Goal: Communication & Community: Answer question/provide support

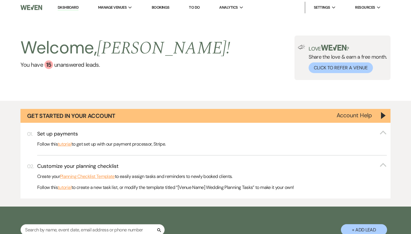
select select "4"
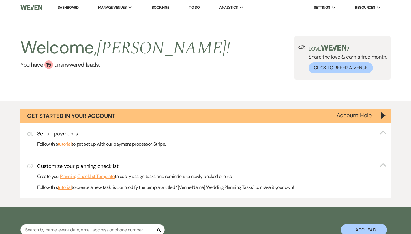
select select "4"
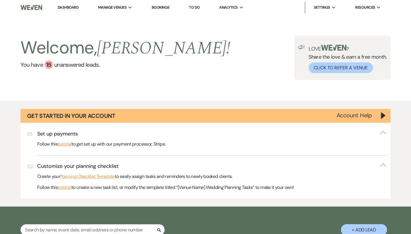
select select "4"
click at [50, 64] on div "15" at bounding box center [48, 64] width 9 height 9
click at [117, 10] on span "Manage Venues" at bounding box center [112, 8] width 29 height 6
click at [118, 18] on li "Bel Air Events" at bounding box center [127, 19] width 52 height 6
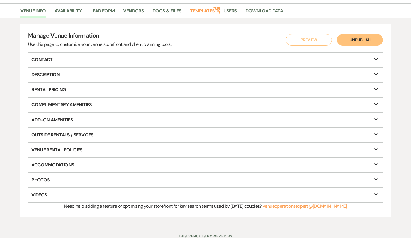
scroll to position [50, 0]
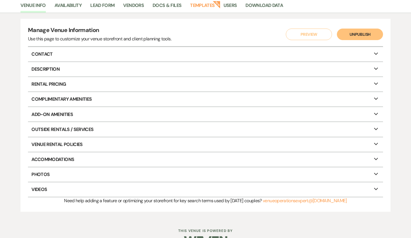
click at [90, 95] on p "Complimentary Amenities Expand" at bounding box center [205, 99] width 355 height 14
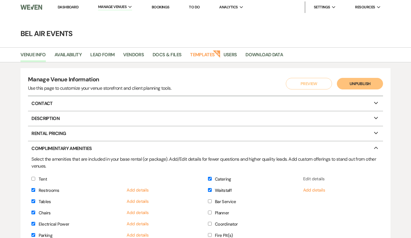
scroll to position [2, 0]
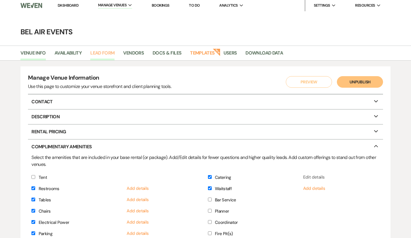
click at [102, 55] on link "Lead Form" at bounding box center [102, 54] width 24 height 11
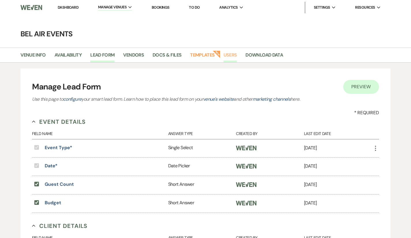
click at [232, 53] on link "Users" at bounding box center [231, 56] width 14 height 11
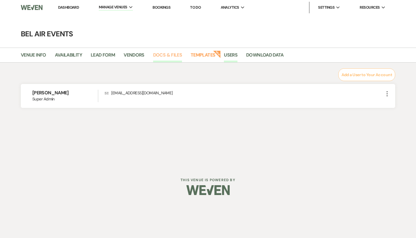
click at [168, 58] on link "Docs & Files" at bounding box center [167, 56] width 29 height 11
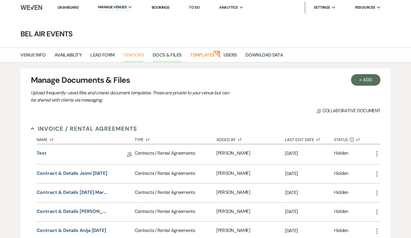
click at [136, 57] on link "Vendors" at bounding box center [133, 56] width 21 height 11
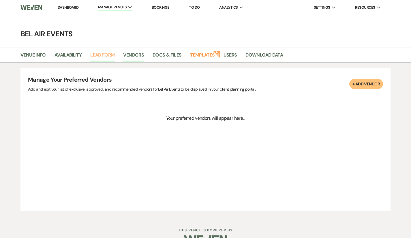
click at [108, 53] on link "Lead Form" at bounding box center [102, 56] width 24 height 11
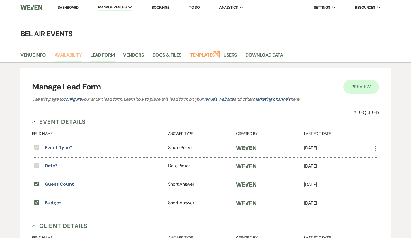
click at [64, 56] on link "Availability" at bounding box center [68, 56] width 27 height 11
select select "2"
select select "2026"
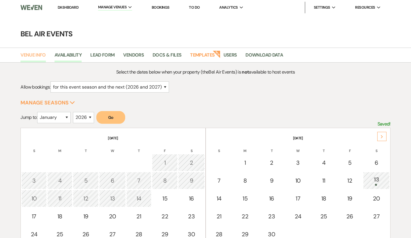
click at [36, 57] on link "Venue Info" at bounding box center [32, 56] width 25 height 11
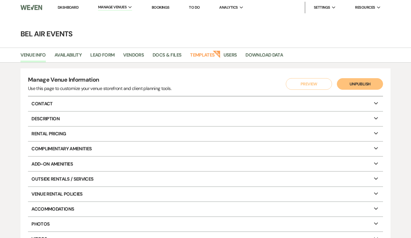
click at [185, 27] on main "Bel Air Events Venue Info Availability Lead Form Vendors Docs & Files Templates…" at bounding box center [205, 141] width 411 height 252
click at [314, 83] on button "Preview" at bounding box center [309, 84] width 46 height 12
click at [64, 10] on li "Dashboard" at bounding box center [68, 8] width 27 height 12
click at [66, 8] on link "Dashboard" at bounding box center [68, 7] width 21 height 5
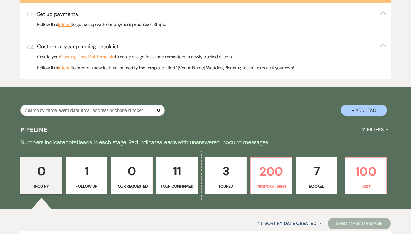
scroll to position [133, 0]
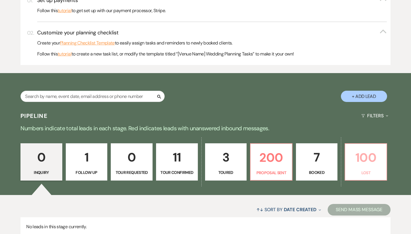
click at [369, 163] on p "100" at bounding box center [366, 157] width 34 height 19
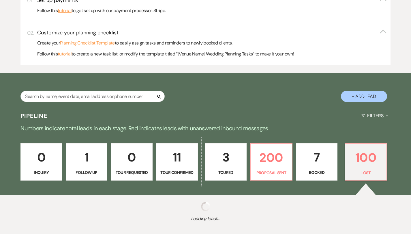
select select "8"
select select "10"
select select "8"
select select "10"
select select "8"
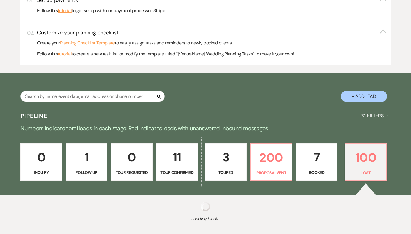
select select "8"
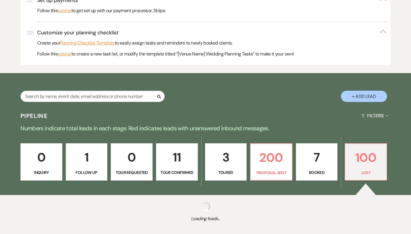
select select "8"
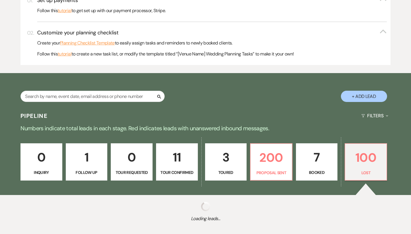
select select "8"
select select "1"
select select "8"
select select "1"
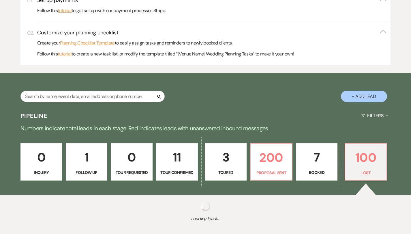
select select "8"
select select "10"
select select "8"
select select "10"
select select "8"
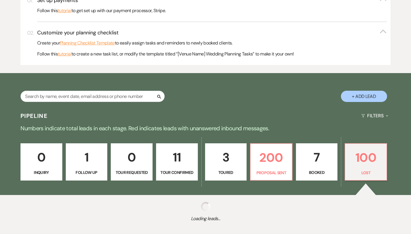
select select "7"
select select "8"
select select "10"
select select "8"
select select "10"
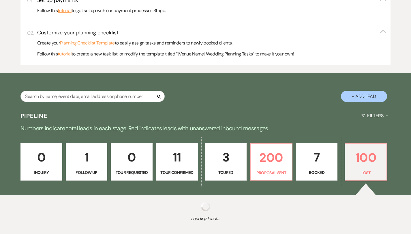
select select "8"
select select "5"
select select "8"
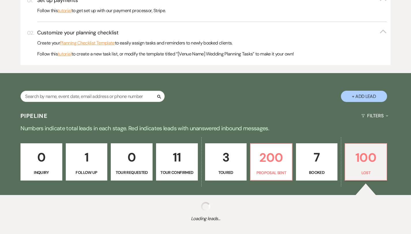
select select "5"
select select "8"
select select "5"
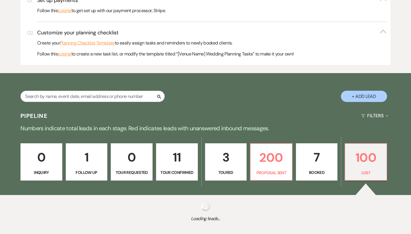
select select "8"
select select "5"
select select "8"
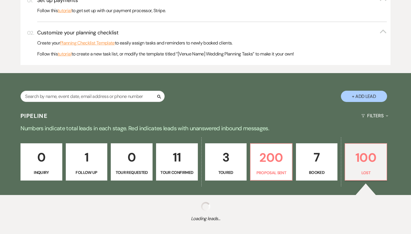
select select "8"
select select "5"
select select "8"
select select "5"
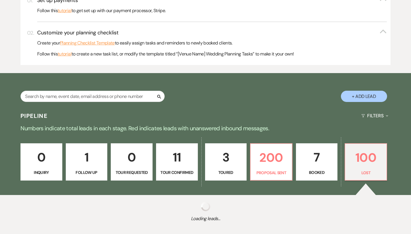
select select "8"
select select "5"
select select "8"
select select "5"
select select "8"
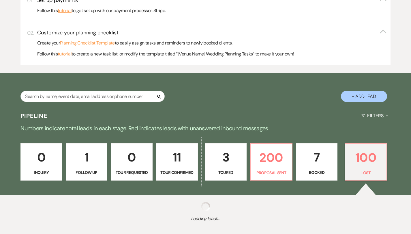
select select "5"
select select "8"
select select "5"
select select "8"
select select "5"
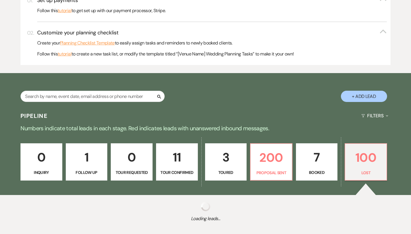
select select "8"
select select "5"
select select "8"
select select "5"
select select "8"
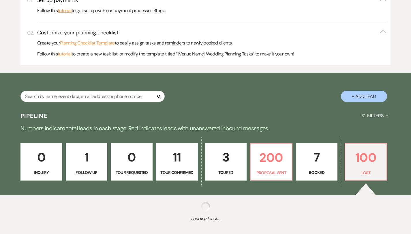
select select "5"
select select "8"
select select "5"
select select "8"
select select "5"
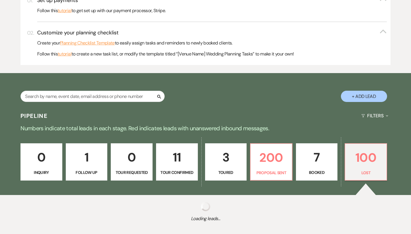
select select "8"
select select "5"
select select "8"
select select "5"
select select "8"
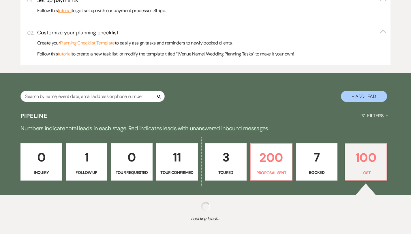
select select "5"
select select "8"
select select "5"
select select "8"
select select "5"
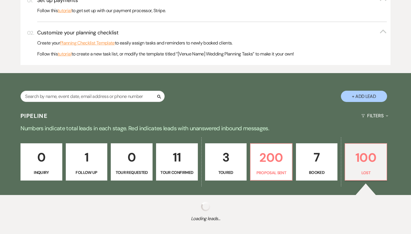
select select "8"
select select "5"
select select "8"
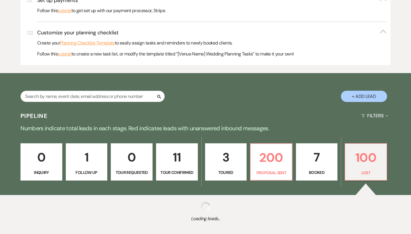
select select "5"
select select "8"
select select "5"
select select "8"
select select "5"
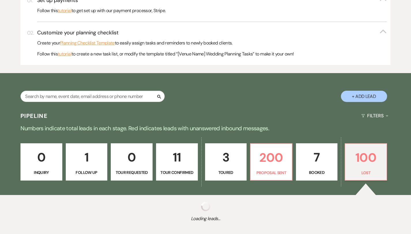
select select "8"
select select "5"
select select "8"
select select "5"
select select "8"
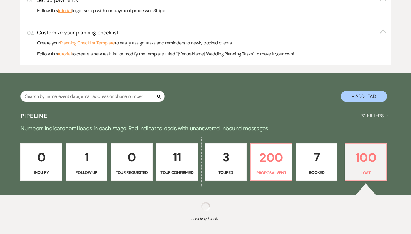
select select "5"
select select "8"
select select "10"
select select "8"
select select "5"
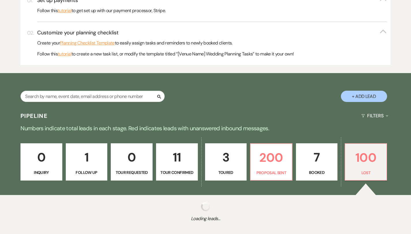
select select "8"
select select "5"
select select "8"
select select "5"
select select "8"
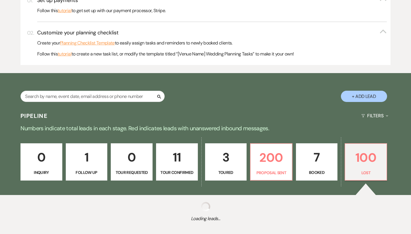
select select "5"
select select "8"
select select "5"
select select "8"
select select "5"
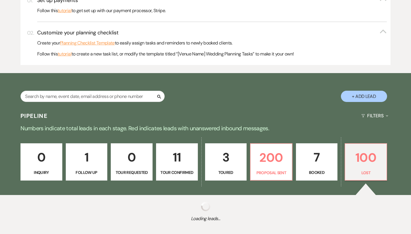
select select "8"
select select "5"
select select "8"
select select "5"
select select "8"
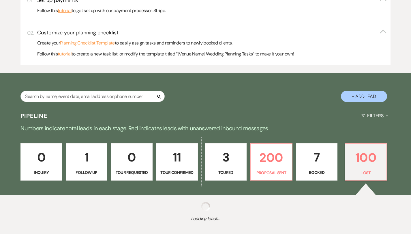
select select "5"
select select "8"
select select "5"
select select "8"
select select "5"
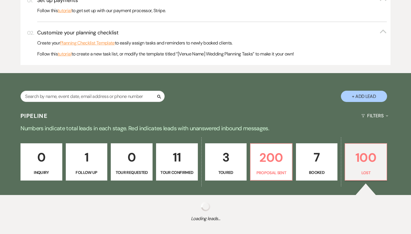
select select "8"
select select "5"
select select "8"
select select "5"
select select "8"
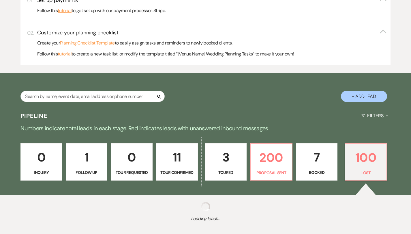
select select "5"
select select "8"
select select "5"
select select "8"
select select "5"
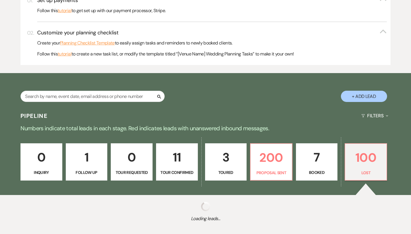
select select "8"
select select "5"
select select "8"
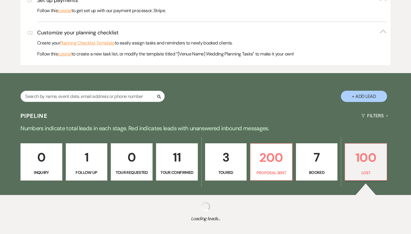
select select "5"
select select "8"
select select "5"
select select "8"
select select "5"
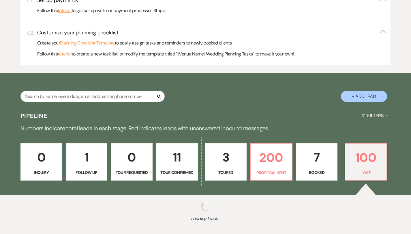
select select "8"
select select "5"
select select "8"
select select "5"
select select "8"
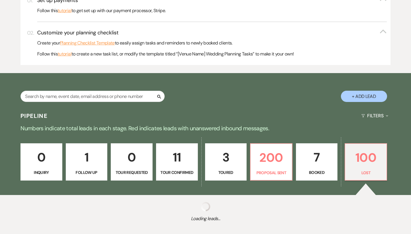
select select "5"
select select "8"
select select "5"
select select "8"
select select "5"
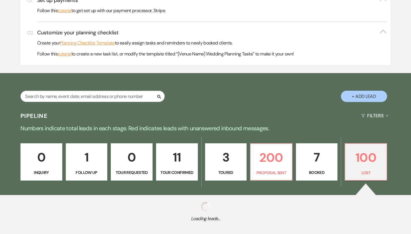
select select "8"
select select "10"
select select "8"
select select "10"
select select "8"
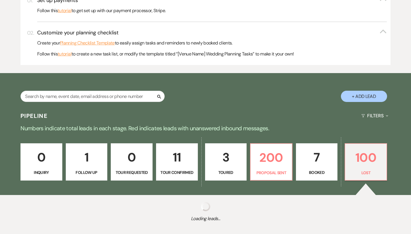
select select "5"
select select "8"
select select "5"
select select "8"
select select "5"
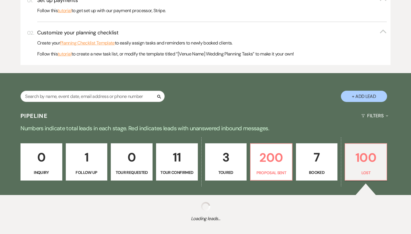
select select "8"
select select "5"
select select "8"
select select "5"
select select "8"
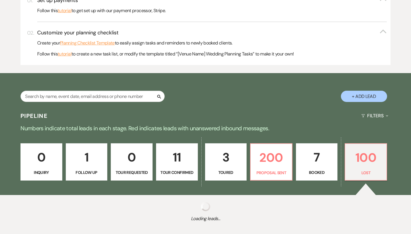
select select "5"
select select "8"
select select "5"
select select "8"
select select "5"
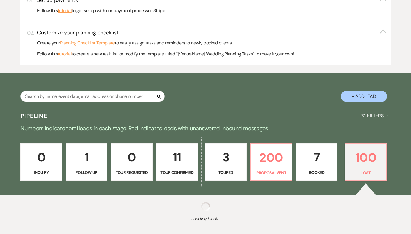
select select "8"
select select "10"
select select "8"
select select "5"
select select "8"
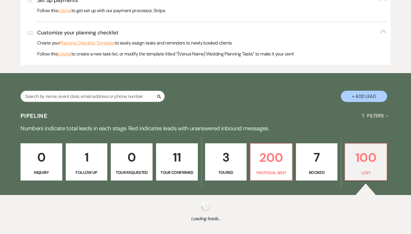
select select "5"
select select "8"
select select "5"
select select "8"
select select "5"
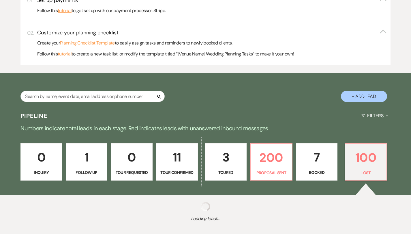
select select "8"
select select "5"
select select "8"
select select "5"
select select "8"
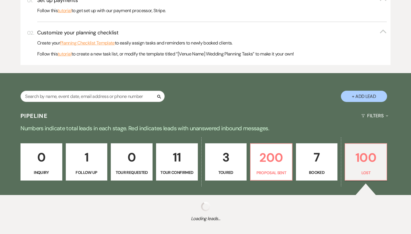
select select "5"
select select "8"
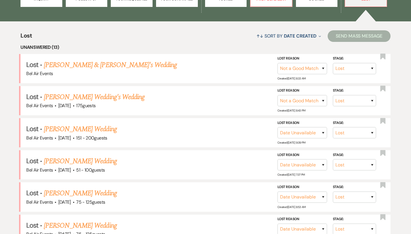
scroll to position [297, 0]
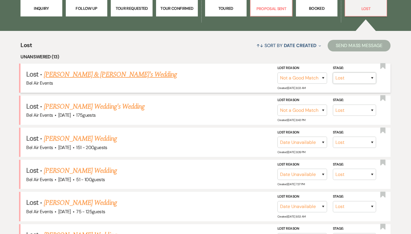
click at [373, 78] on select "Inquiry Follow Up Tour Requested Tour Confirmed Toured Proposal Sent Booked Lost" at bounding box center [354, 77] width 43 height 11
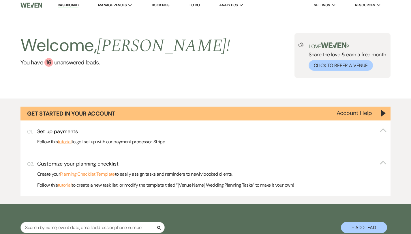
scroll to position [0, 0]
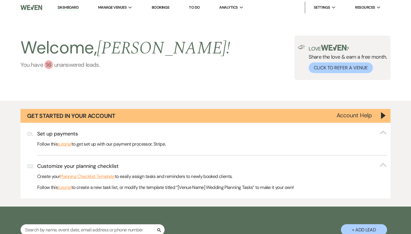
click at [51, 66] on div "16" at bounding box center [48, 64] width 9 height 9
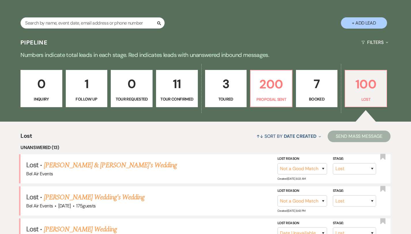
click at [85, 85] on p "1" at bounding box center [87, 83] width 34 height 19
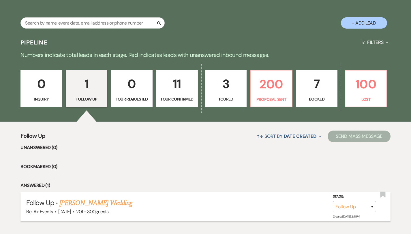
click at [109, 201] on link "[PERSON_NAME] Wedding" at bounding box center [95, 203] width 73 height 10
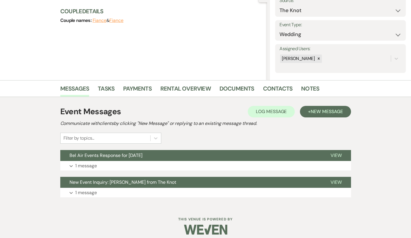
scroll to position [65, 0]
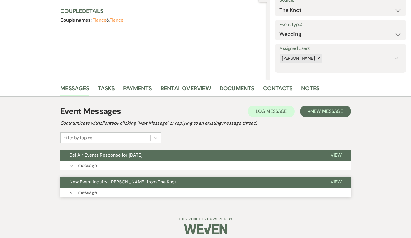
click at [60, 192] on button "Expand 1 message" at bounding box center [205, 193] width 291 height 10
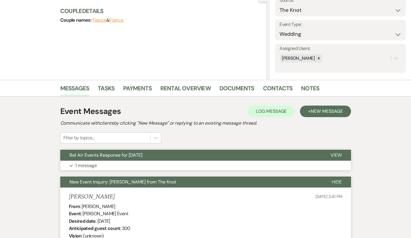
click at [70, 165] on icon "Expand" at bounding box center [71, 166] width 3 height 2
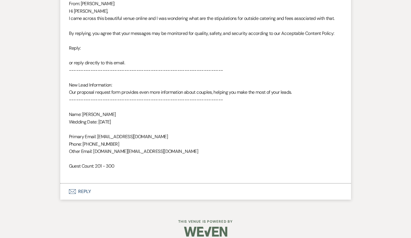
scroll to position [0, 0]
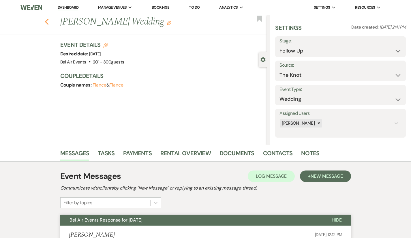
click at [45, 23] on use "button" at bounding box center [47, 22] width 4 height 6
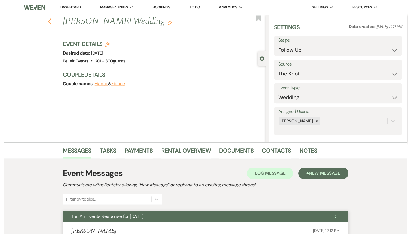
scroll to position [207, 0]
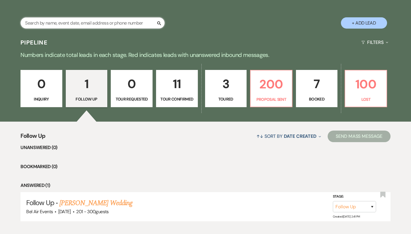
click at [54, 29] on input "text" at bounding box center [92, 22] width 144 height 11
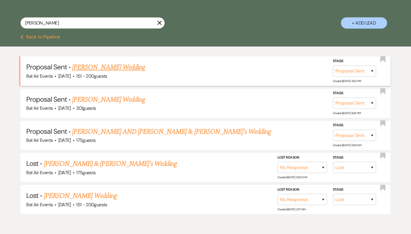
click at [113, 68] on link "[PERSON_NAME] Wedding" at bounding box center [108, 67] width 73 height 10
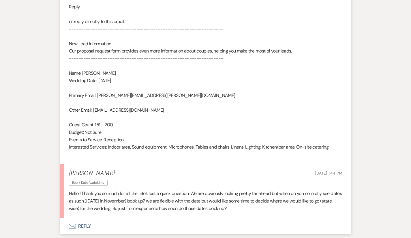
scroll to position [382, 0]
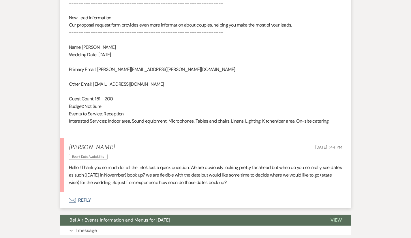
click at [66, 198] on button "Envelope Reply" at bounding box center [205, 200] width 291 height 16
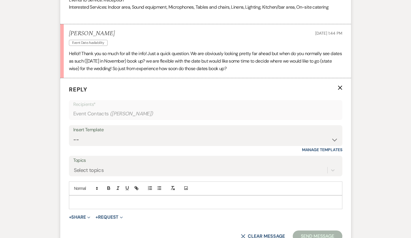
scroll to position [515, 0]
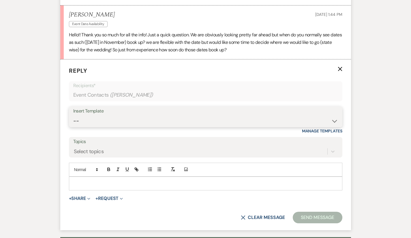
click at [93, 121] on select "-- Weven Planning Portal Introduction (Booked Events) Contract (Pre-Booked Lead…" at bounding box center [205, 120] width 265 height 11
click at [74, 182] on p at bounding box center [206, 183] width 264 height 6
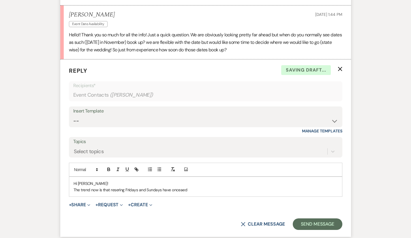
click at [98, 190] on p "The trend now is that resering Fridays and Sundays have onceaed" at bounding box center [206, 190] width 264 height 6
click at [164, 187] on p "The trend now is that reserving Fridays and Sundays have onceaed" at bounding box center [206, 190] width 264 height 6
drag, startPoint x: 164, startPoint y: 187, endPoint x: 172, endPoint y: 190, distance: 8.2
click at [172, 190] on p "The trend now is that reserving Fridays and Sundays have onceaed" at bounding box center [206, 190] width 264 height 6
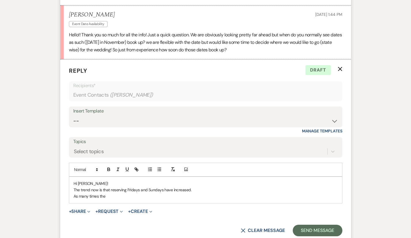
click at [92, 195] on p "As many times the" at bounding box center [206, 196] width 264 height 6
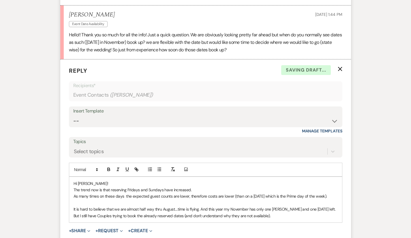
click at [261, 208] on p "It is hard to believe that we are almost half way thru August....time is flying…" at bounding box center [206, 212] width 264 height 13
click at [290, 208] on p "It is hard to believe that we are almost half way thru August....time is flying…" at bounding box center [206, 212] width 264 height 13
click at [200, 215] on p "It is hard to believe that we are almost half way thru August....time is flying…" at bounding box center [206, 212] width 264 height 13
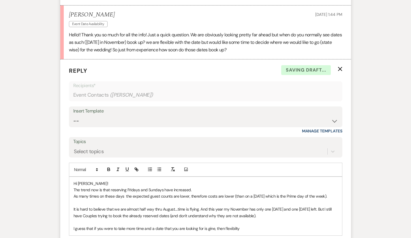
click at [191, 227] on p "I guess that if you were to take more time and a date that you are looking for …" at bounding box center [206, 228] width 264 height 6
click at [216, 228] on p "I guess that if you were to take more time and a date that you are looking for …" at bounding box center [206, 228] width 264 height 6
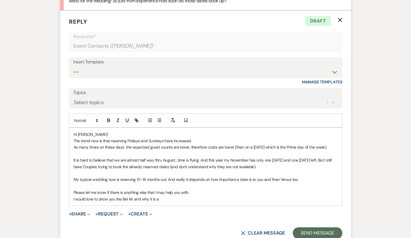
scroll to position [568, 0]
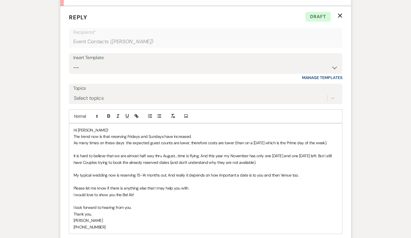
click at [286, 175] on p "My typical wedding now is reserving 15-14 months out. And really it depends on …" at bounding box center [206, 175] width 264 height 6
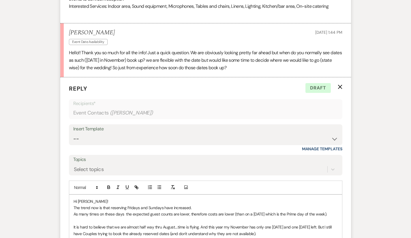
scroll to position [495, 0]
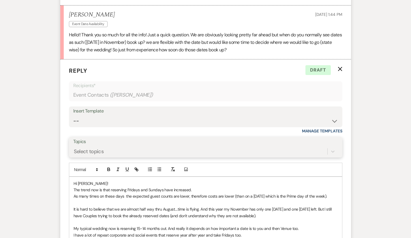
click at [88, 157] on div "Select topics" at bounding box center [205, 151] width 265 height 11
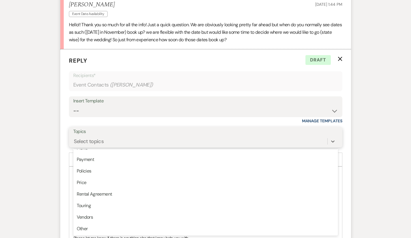
scroll to position [0, 0]
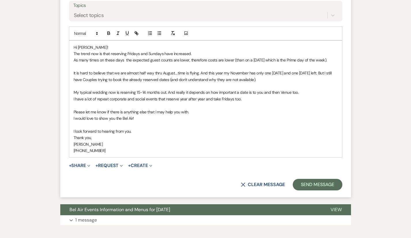
scroll to position [652, 0]
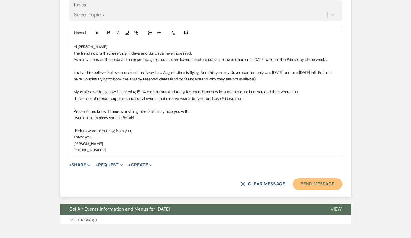
click at [340, 185] on button "Send Message" at bounding box center [317, 184] width 49 height 12
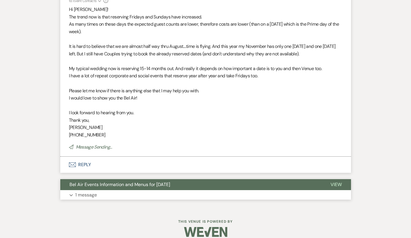
click at [60, 190] on button "Expand 1 message" at bounding box center [205, 195] width 291 height 10
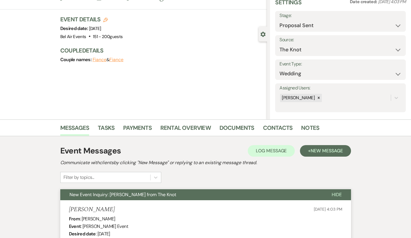
scroll to position [5, 0]
